Goal: Task Accomplishment & Management: Manage account settings

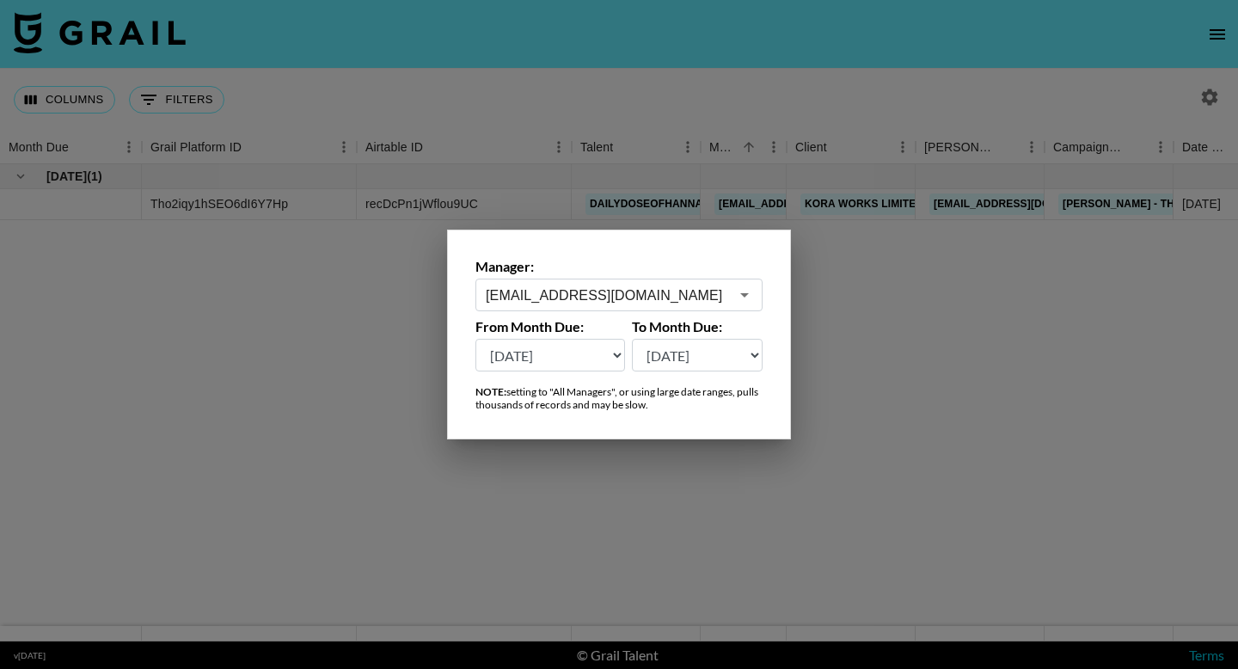
select select "May '25"
click at [666, 302] on input "grace.costa@grail-talent.com" at bounding box center [607, 295] width 243 height 20
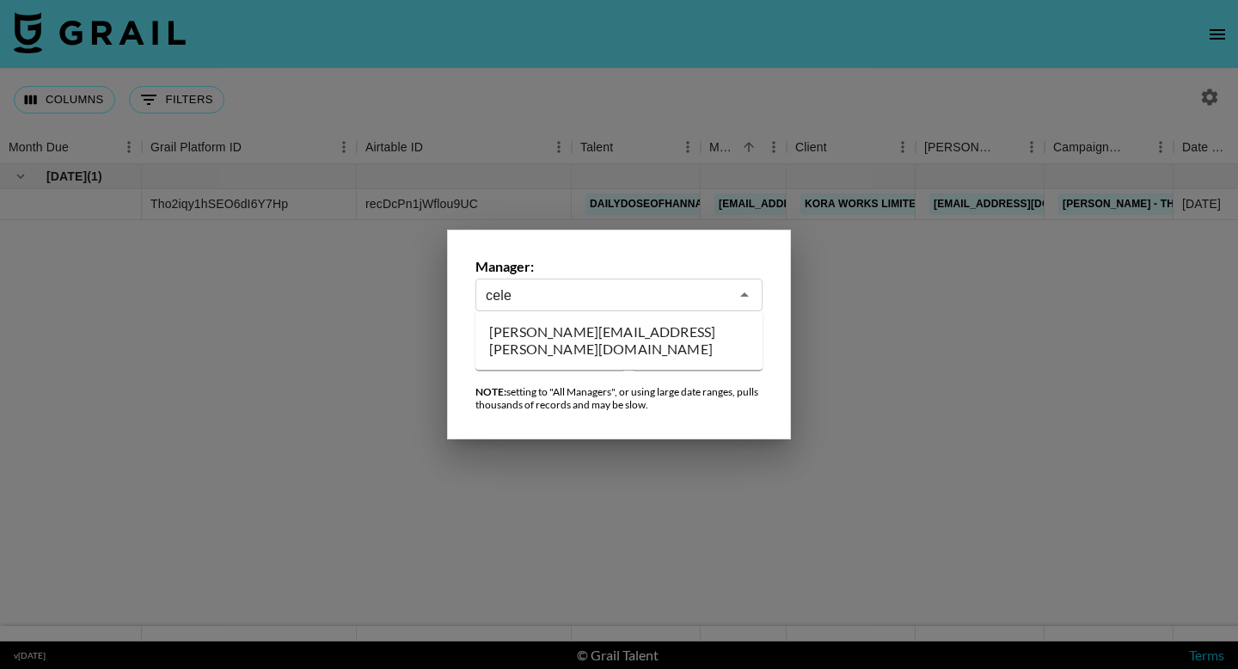
click at [668, 340] on li "celena.danahy@grail-talent.com" at bounding box center [618, 340] width 287 height 45
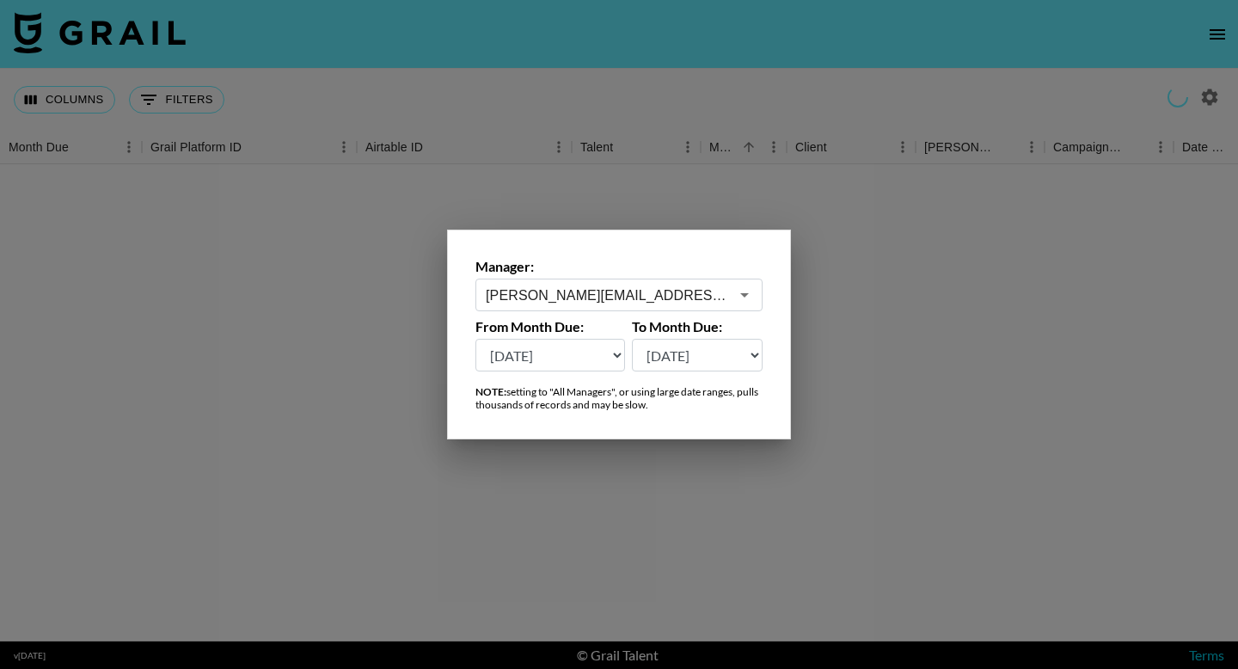
type input "celena.danahy@grail-talent.com"
click at [470, 534] on div at bounding box center [619, 334] width 1238 height 669
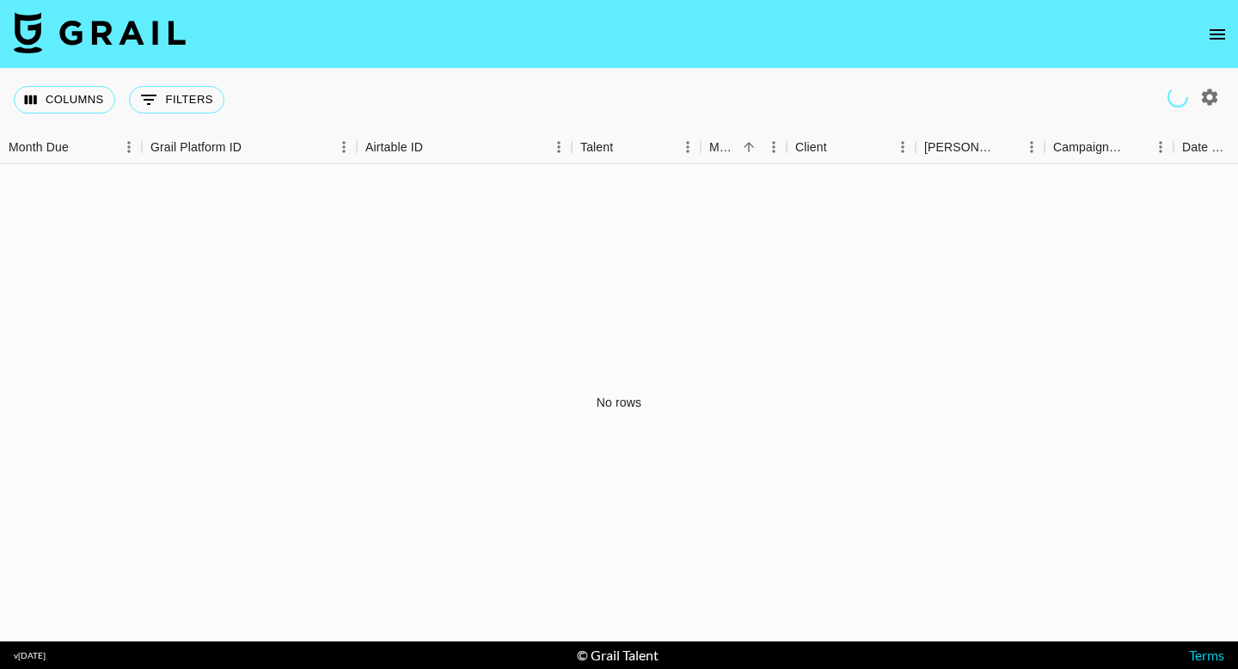
click at [1216, 95] on icon "button" at bounding box center [1209, 97] width 21 height 21
select select "May '25"
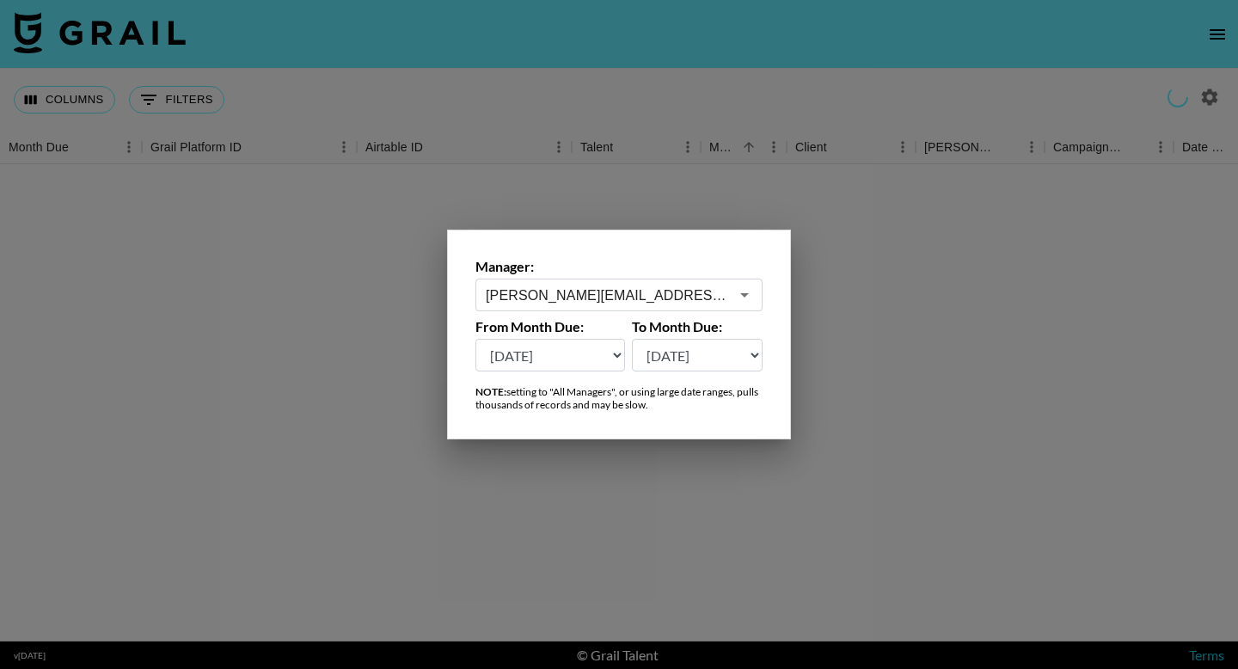
click at [566, 291] on input "celena.danahy@grail-talent.com" at bounding box center [607, 295] width 243 height 20
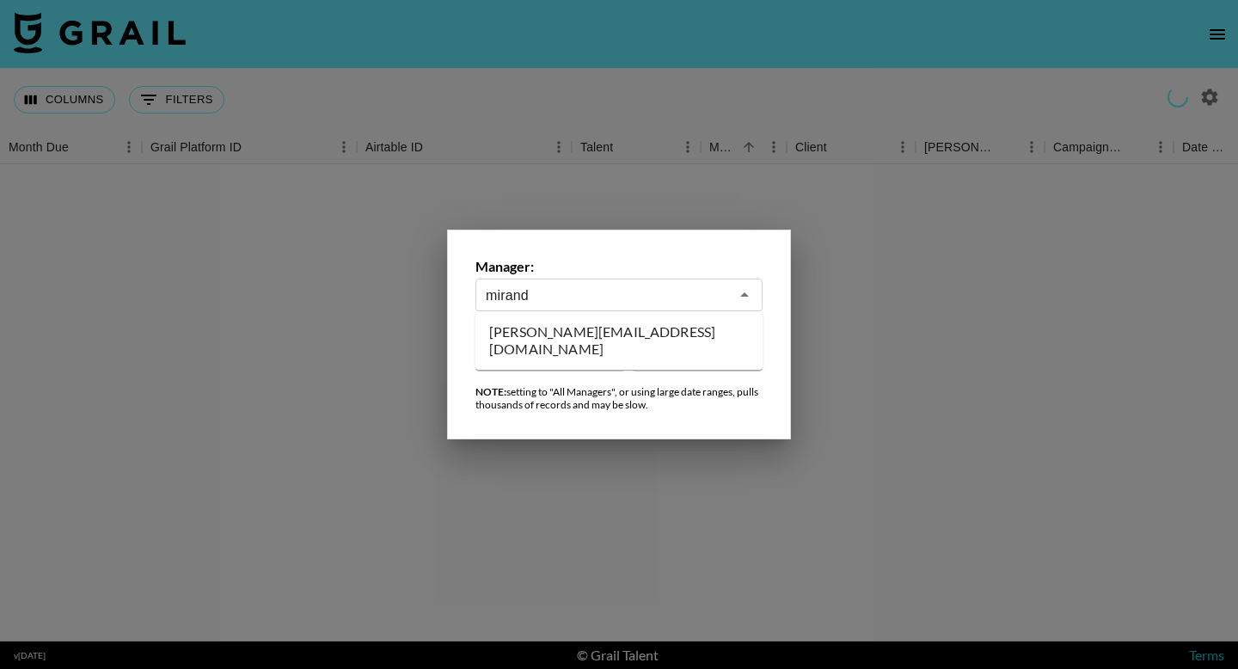
click at [621, 340] on li "miranda@grail-talent.com" at bounding box center [618, 340] width 287 height 45
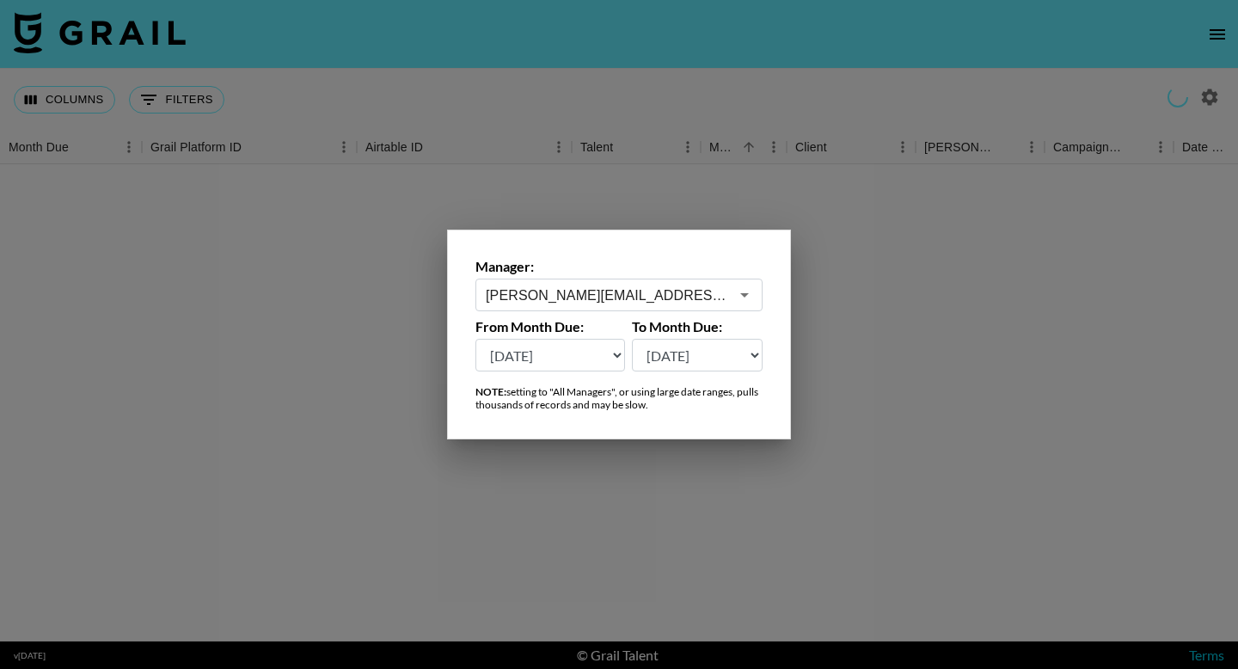
type input "miranda@grail-talent.com"
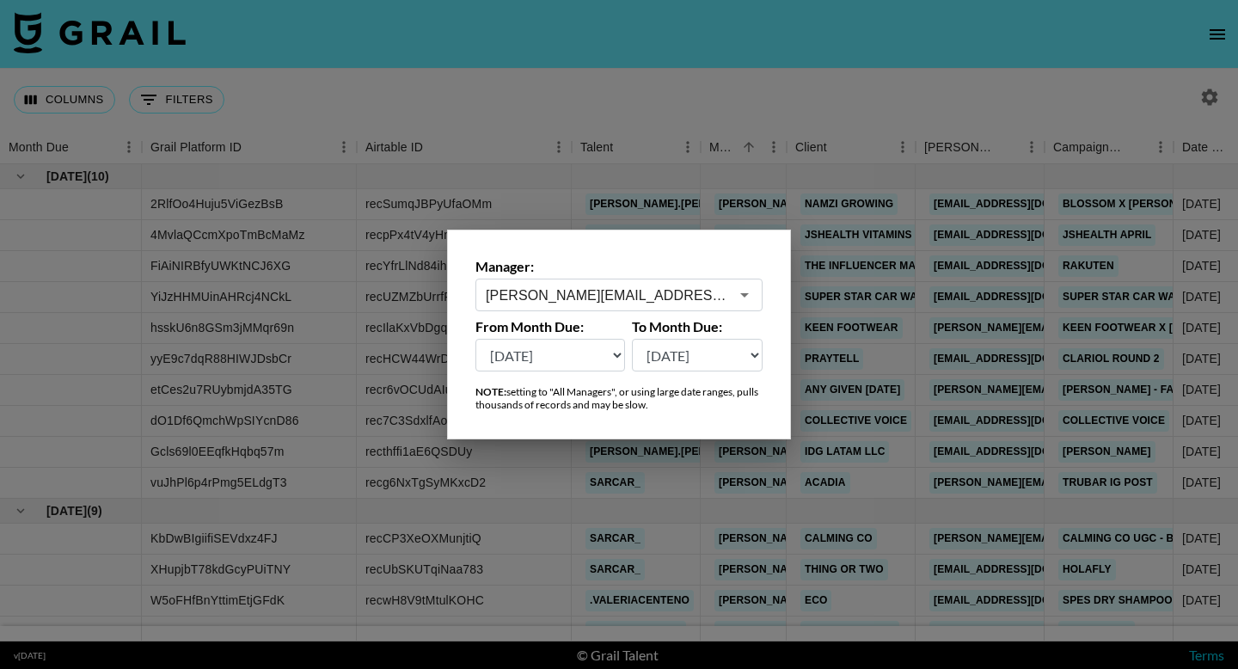
click at [798, 98] on div at bounding box center [619, 334] width 1238 height 669
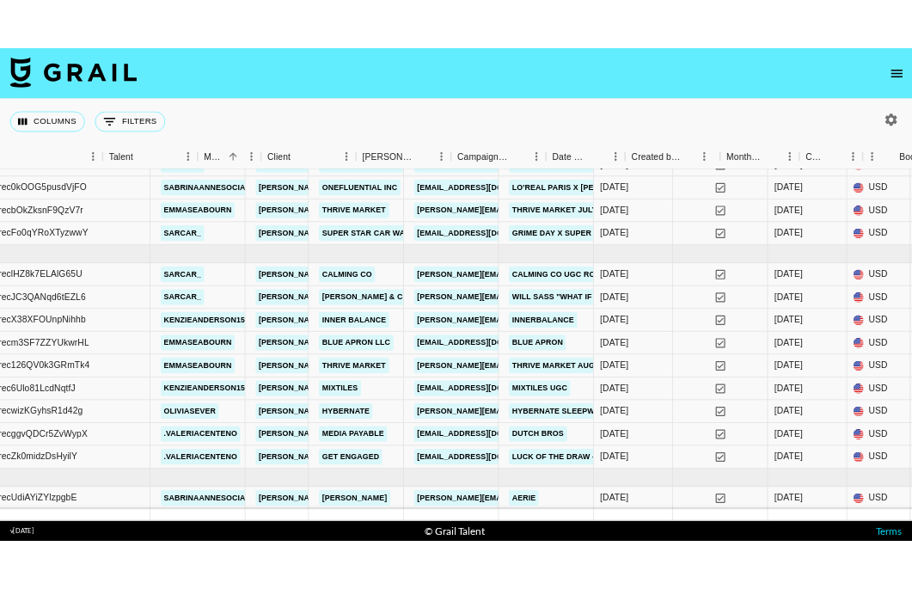
scroll to position [715, 492]
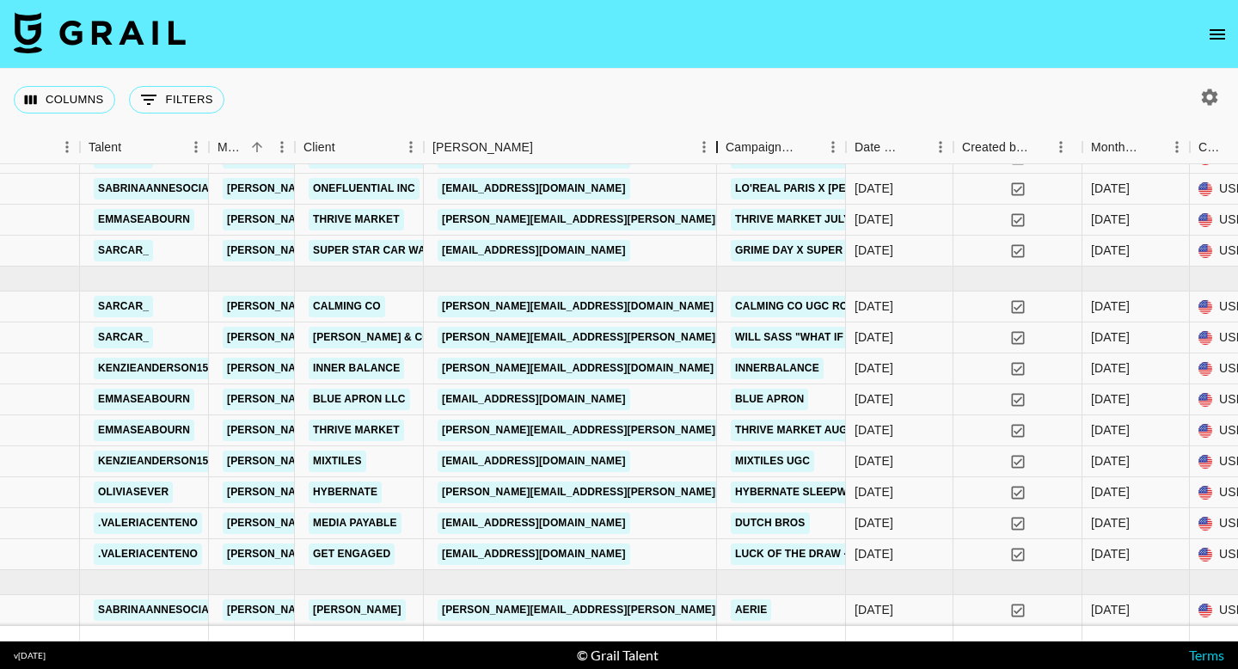
drag, startPoint x: 554, startPoint y: 155, endPoint x: 719, endPoint y: 174, distance: 165.3
click at [719, 174] on div "Month Due Grail Platform ID Airtable ID Talent Manager Client Booker Campaign (…" at bounding box center [619, 386] width 1238 height 511
click at [493, 607] on link "[PERSON_NAME][EMAIL_ADDRESS][PERSON_NAME][DOMAIN_NAME]" at bounding box center [622, 609] width 369 height 21
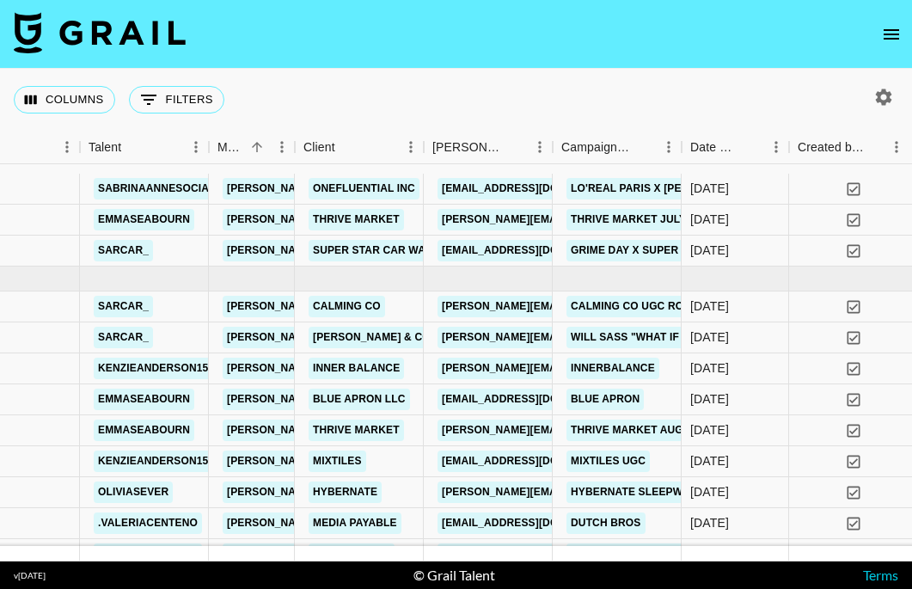
scroll to position [795, 492]
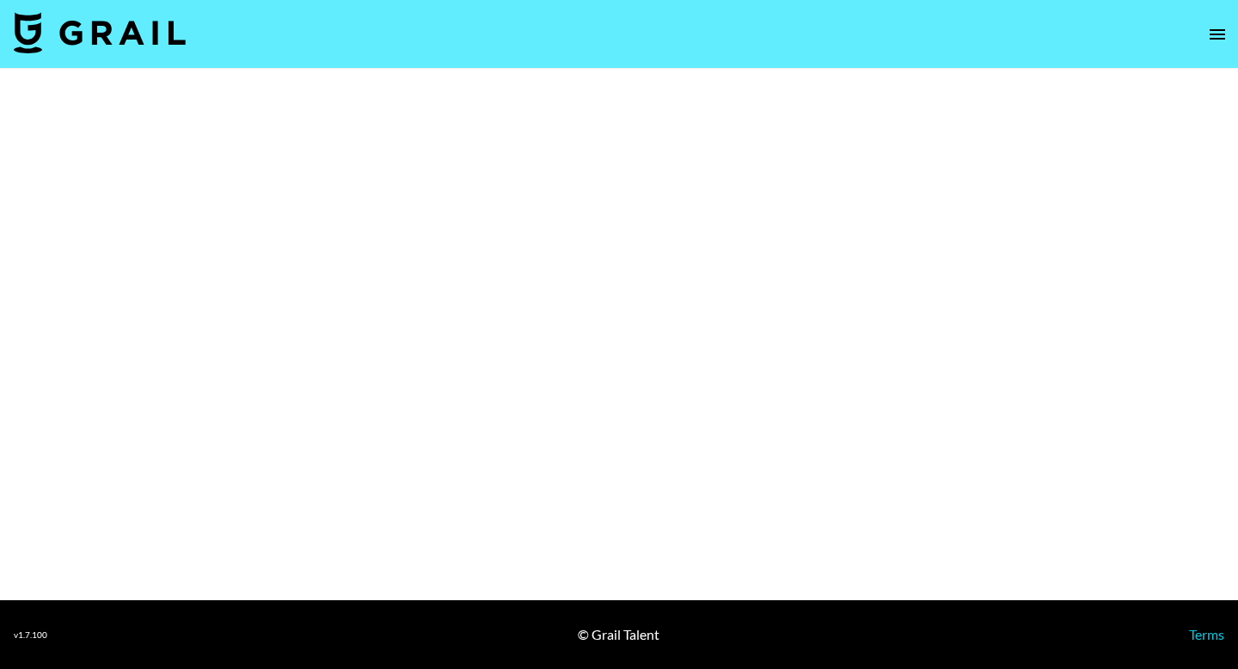
select select "Brand"
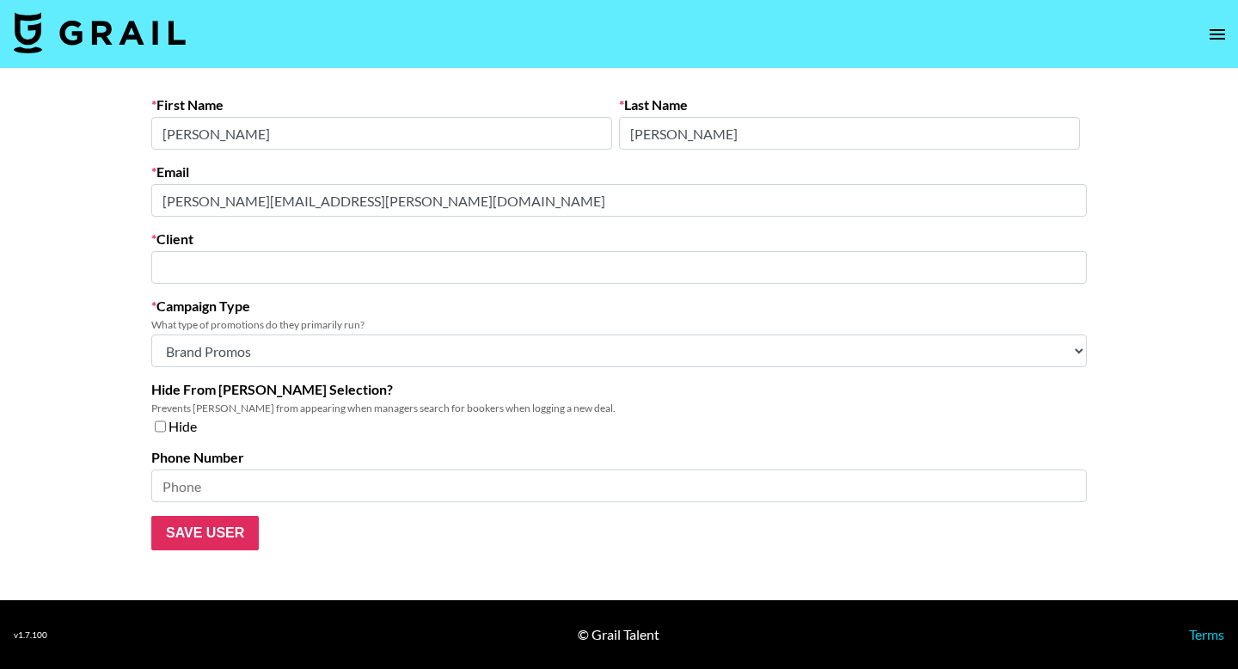
type input "[PERSON_NAME]"
